Goal: Task Accomplishment & Management: Manage account settings

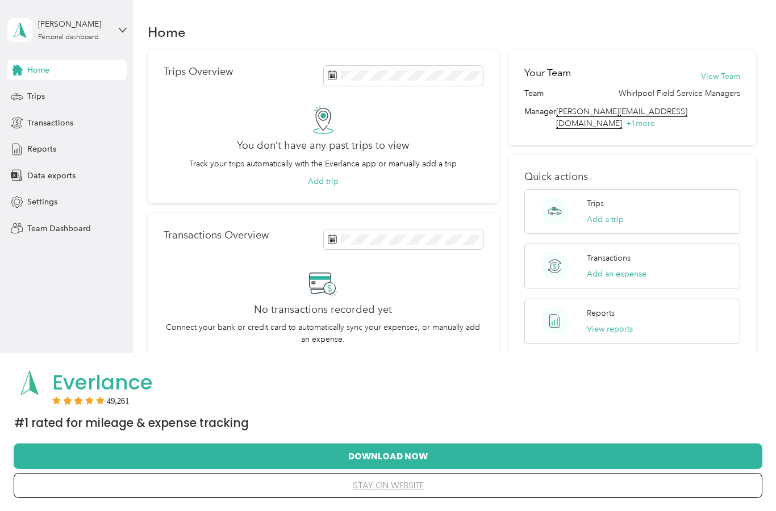
click at [581, 490] on button "stay on website" at bounding box center [388, 486] width 713 height 24
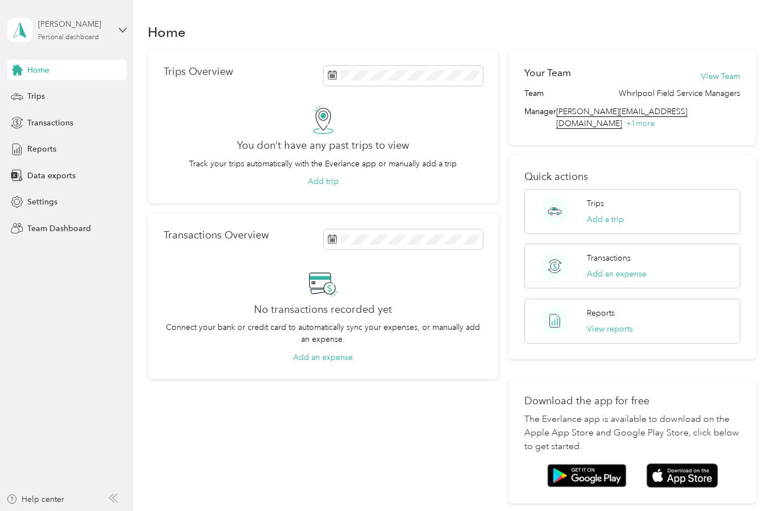
click at [100, 24] on div "[PERSON_NAME]" at bounding box center [73, 24] width 71 height 12
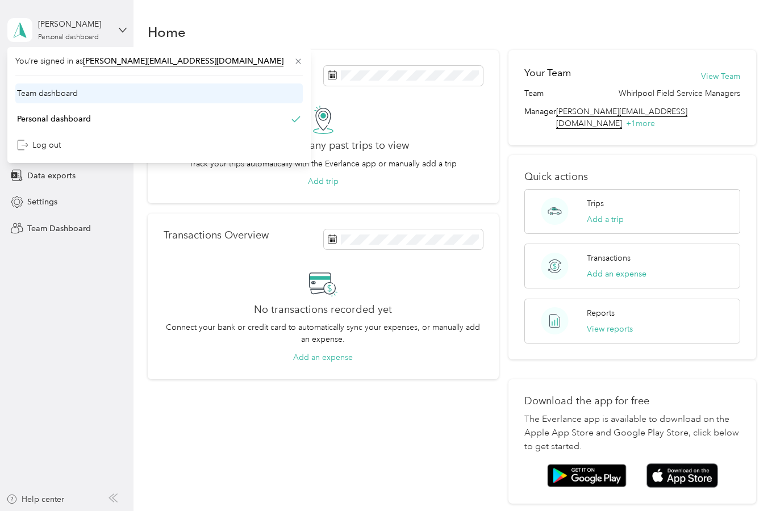
click at [125, 102] on div "Team dashboard" at bounding box center [159, 94] width 288 height 20
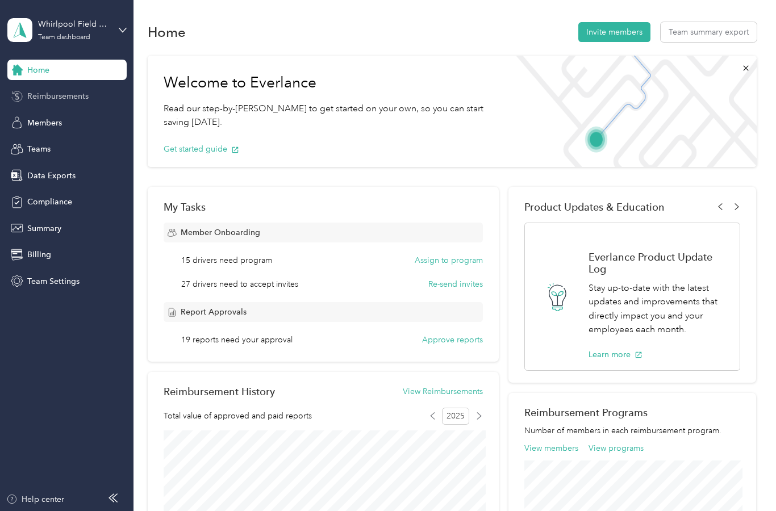
click at [81, 101] on span "Reimbursements" at bounding box center [57, 96] width 61 height 12
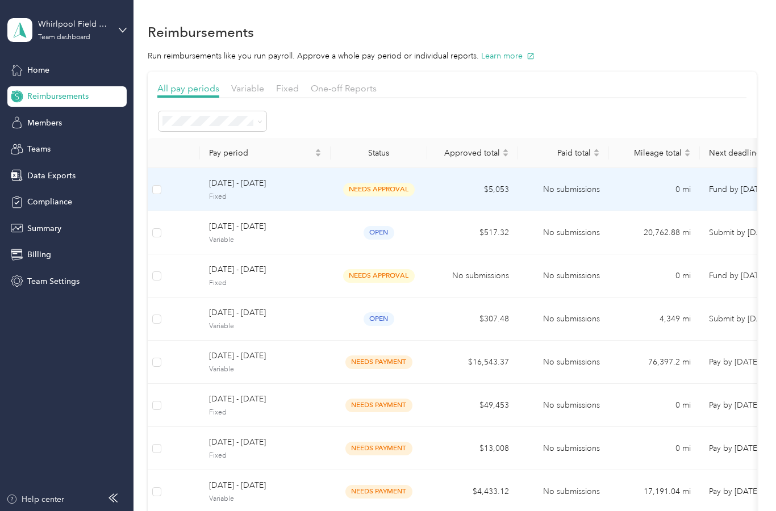
click at [327, 189] on td "[DATE] - [DATE] Fixed" at bounding box center [265, 189] width 131 height 43
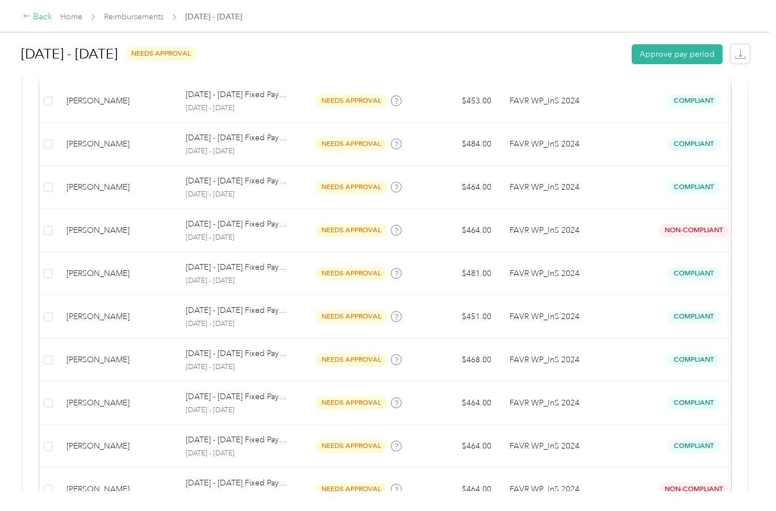
click at [36, 22] on div "Back" at bounding box center [38, 17] width 30 height 14
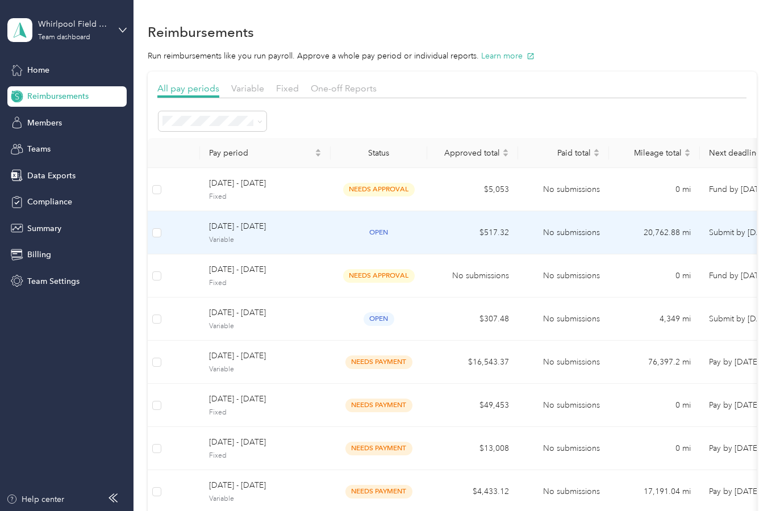
click at [345, 231] on div "open" at bounding box center [379, 232] width 78 height 13
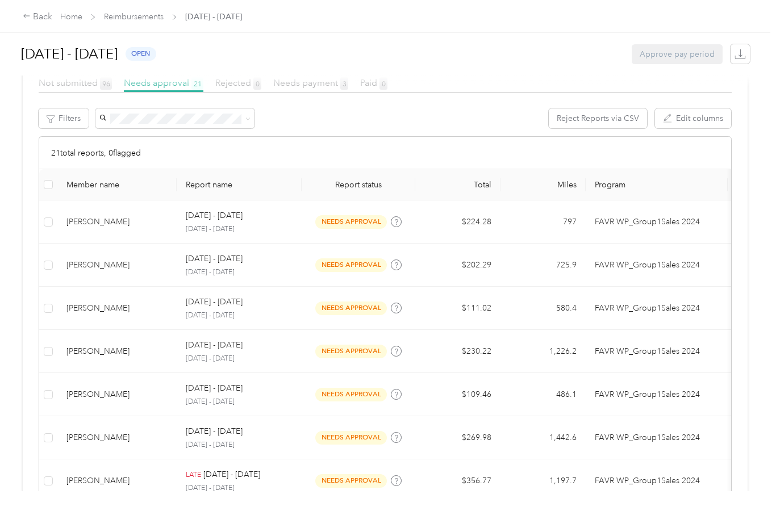
scroll to position [210, 0]
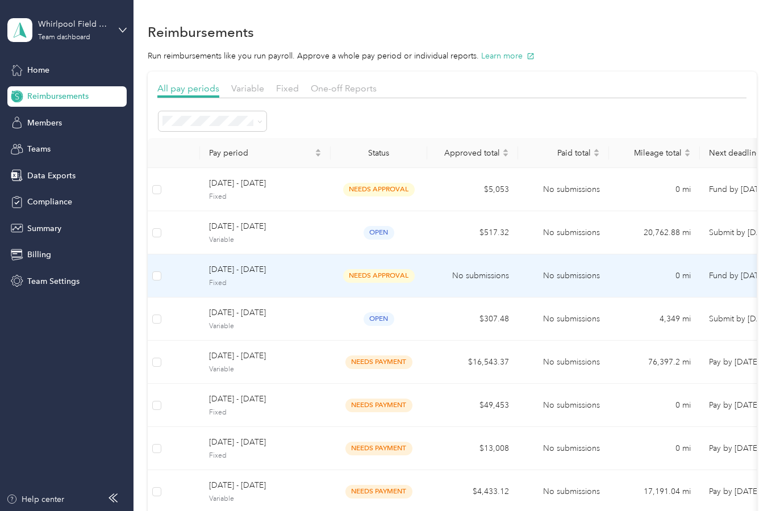
click at [313, 280] on span "Fixed" at bounding box center [265, 283] width 113 height 10
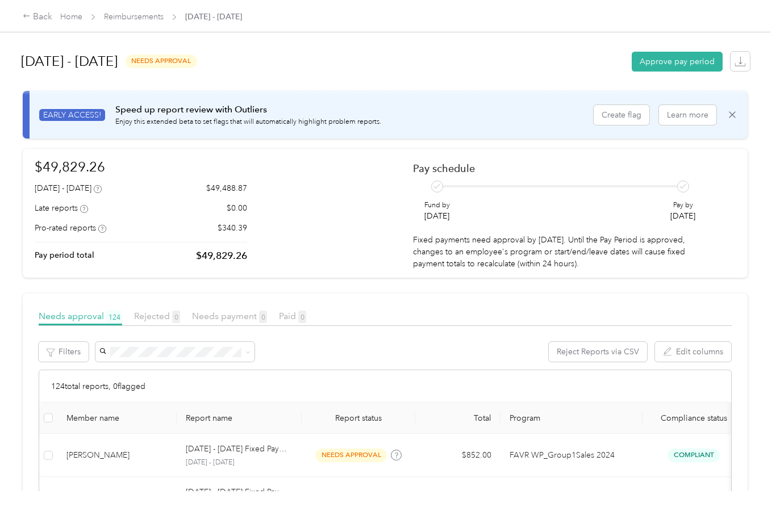
click at [44, 6] on div "Back Home Reimbursements [DATE] - [DATE]" at bounding box center [388, 16] width 776 height 32
click at [42, 13] on div "Back" at bounding box center [38, 17] width 30 height 14
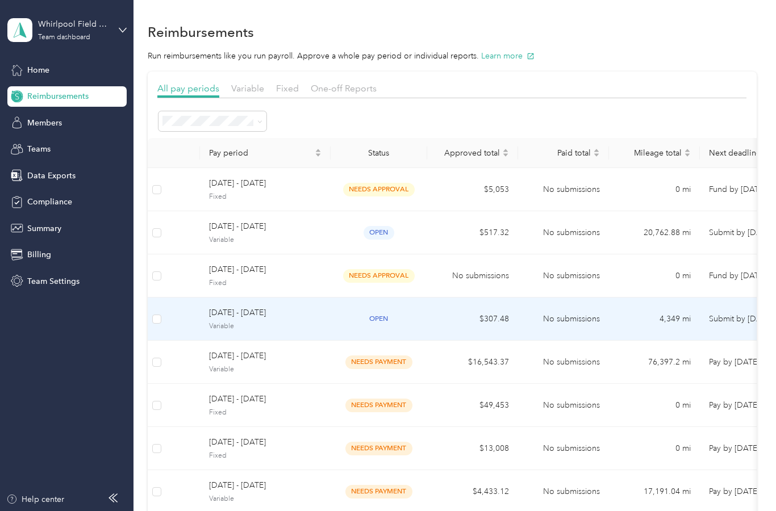
click at [368, 326] on td "open" at bounding box center [379, 319] width 97 height 43
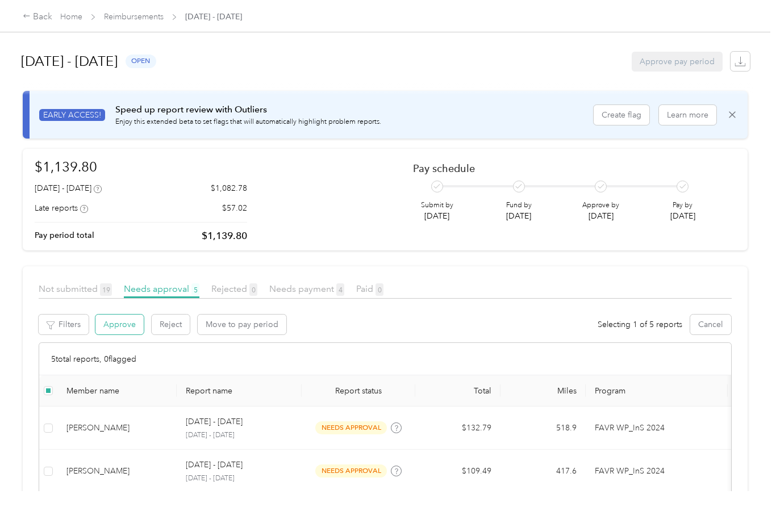
click at [124, 315] on button "Approve" at bounding box center [119, 325] width 48 height 20
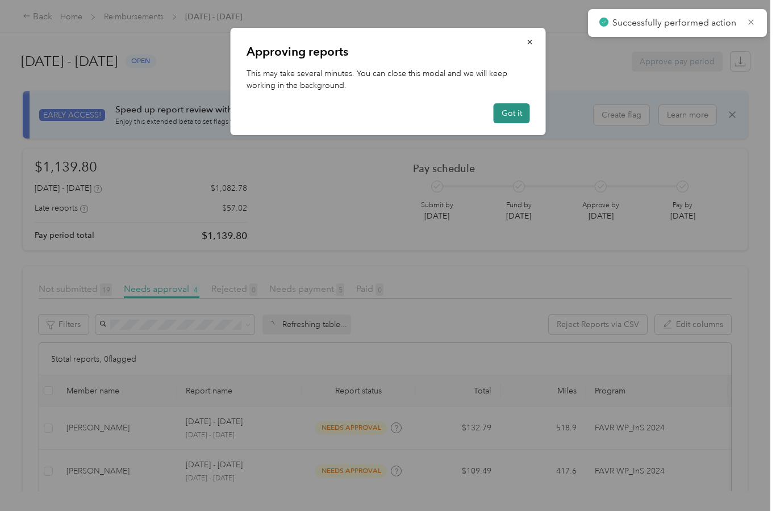
click at [510, 114] on button "Got it" at bounding box center [512, 113] width 36 height 20
